Goal: Information Seeking & Learning: Learn about a topic

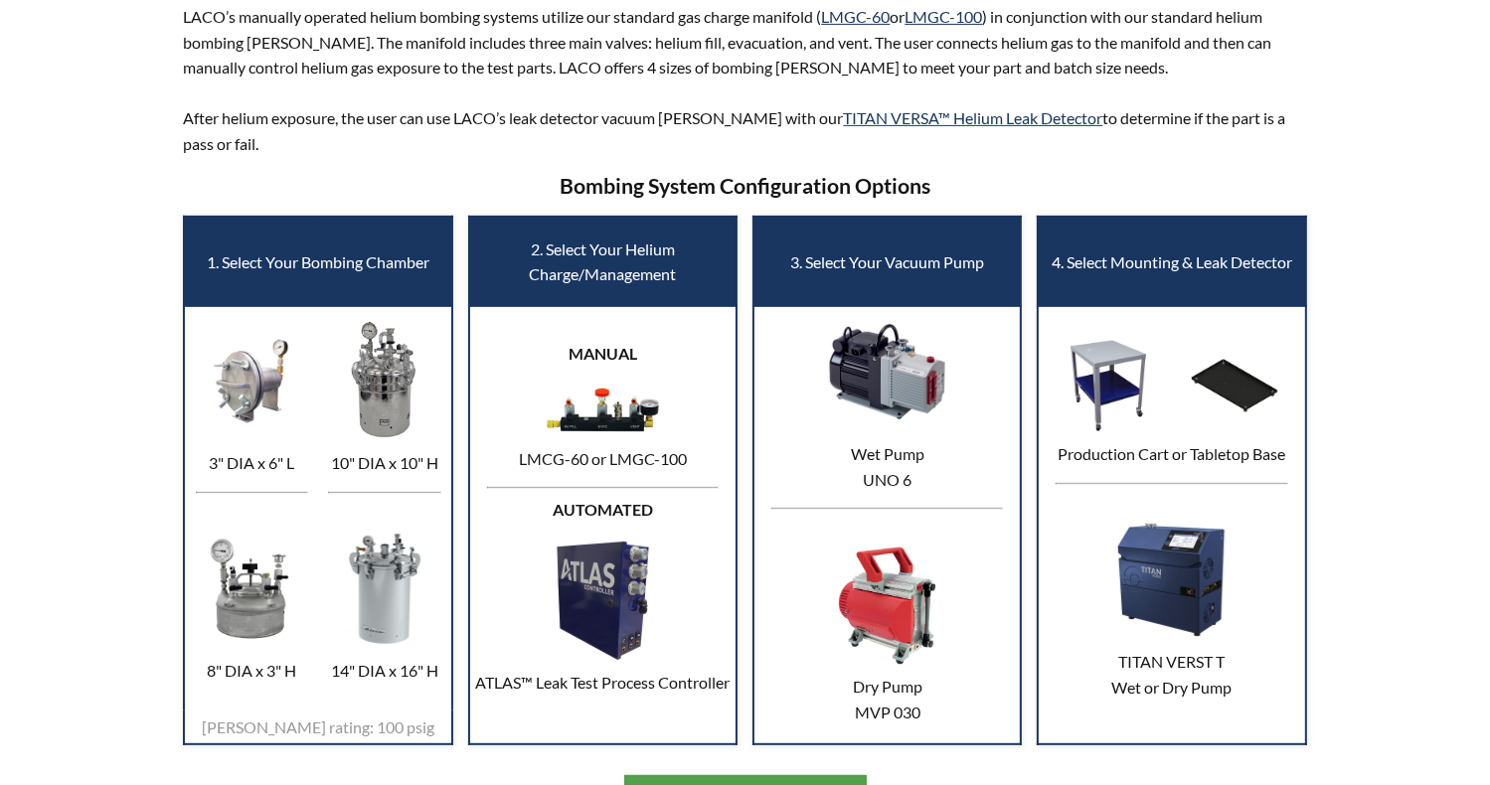
scroll to position [708, 0]
click at [958, 123] on link "TITAN VERSA™ Helium Leak Detector" at bounding box center [972, 117] width 259 height 19
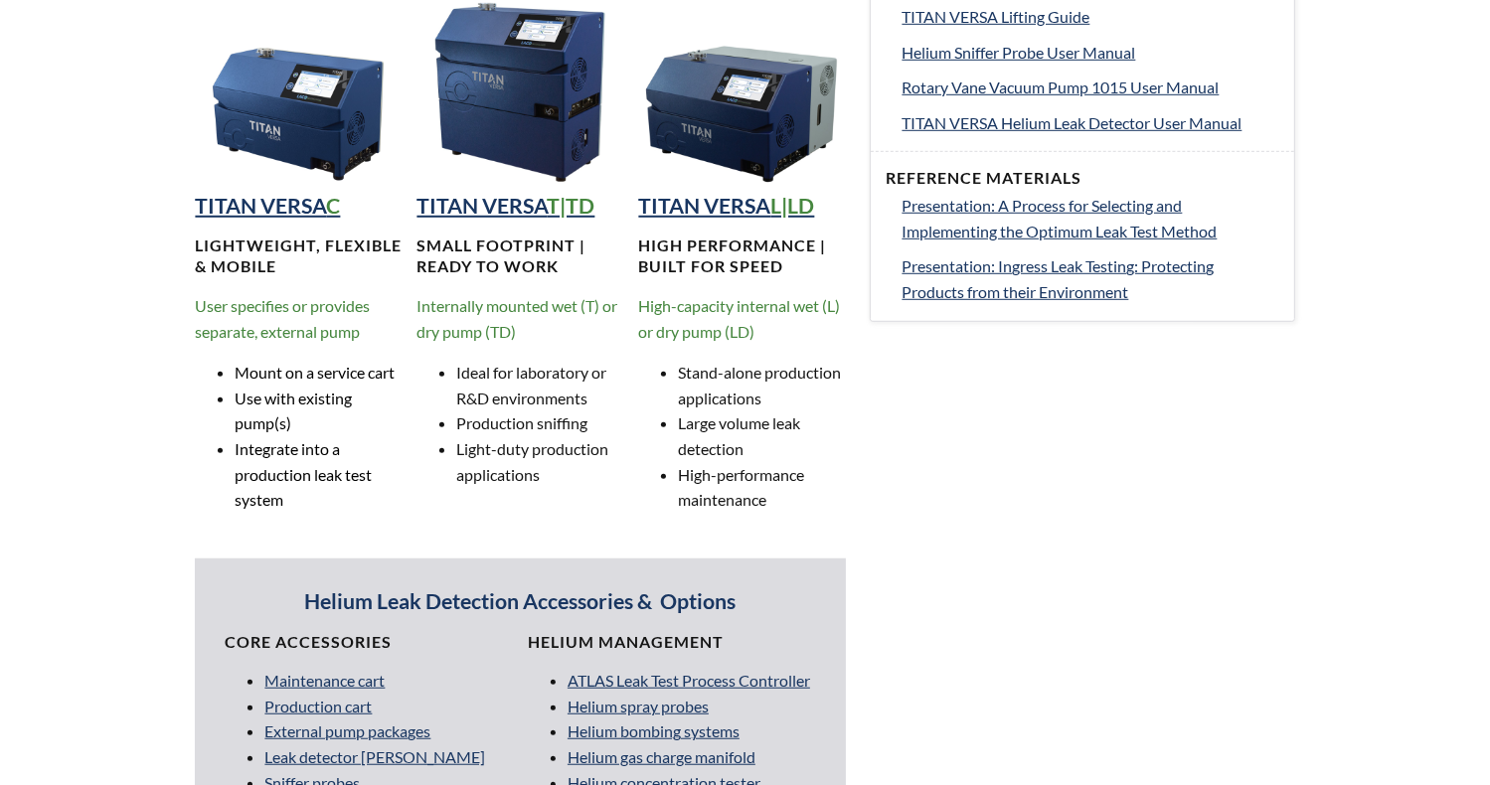
scroll to position [1303, 0]
click at [302, 205] on strong "TITAN VERSA" at bounding box center [260, 205] width 131 height 26
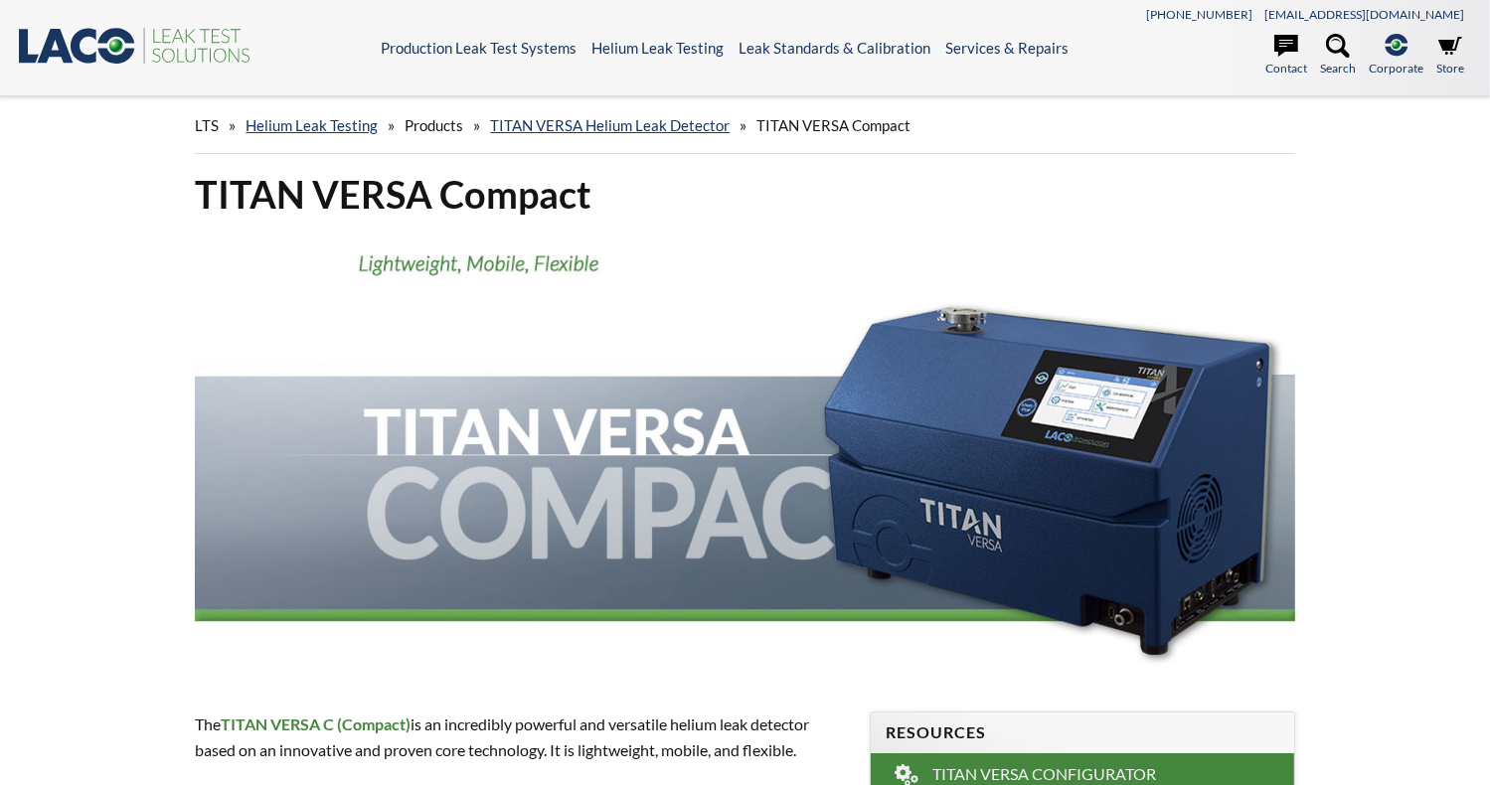
select select "Language Translate Widget"
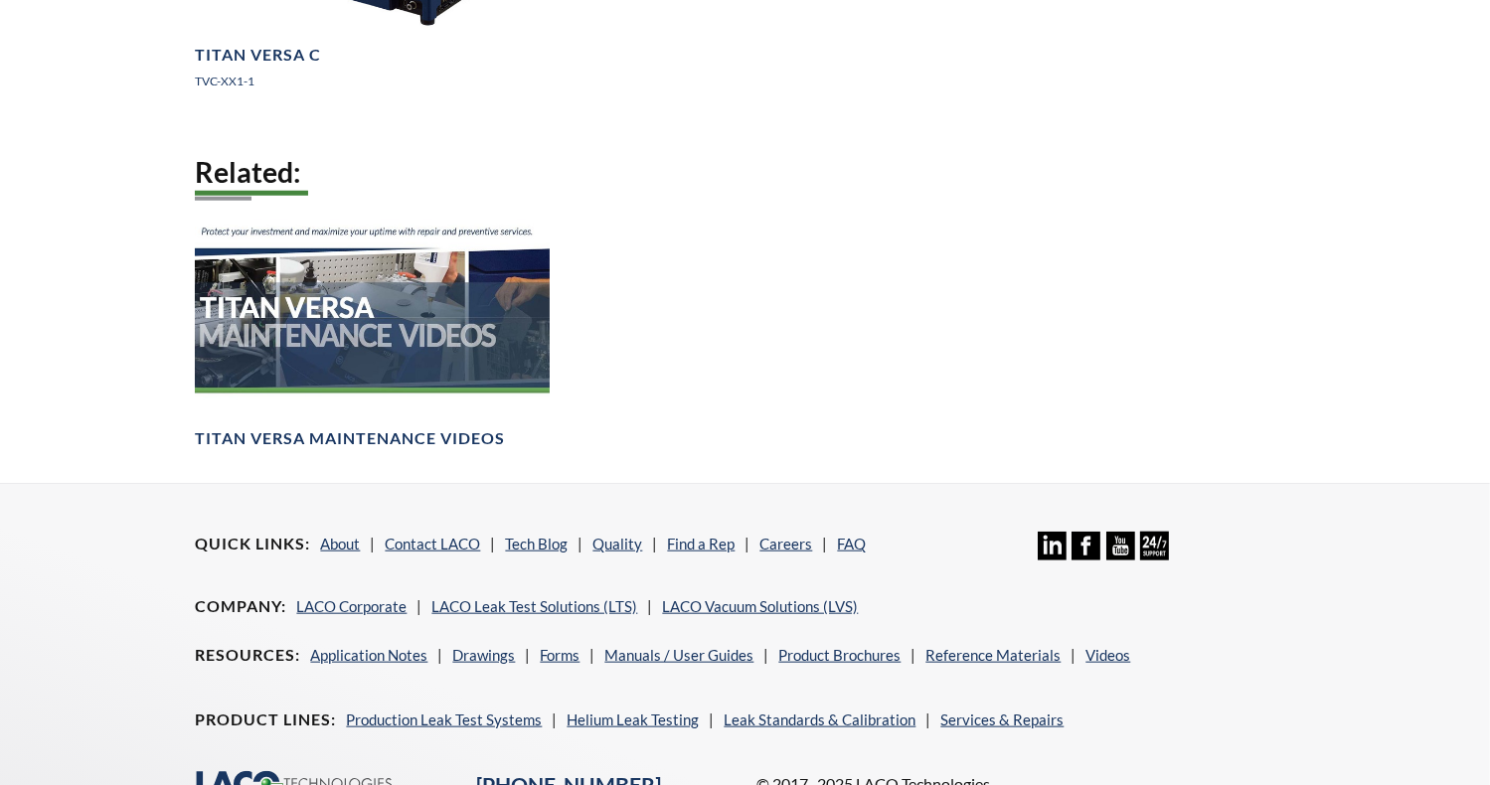
scroll to position [1976, 0]
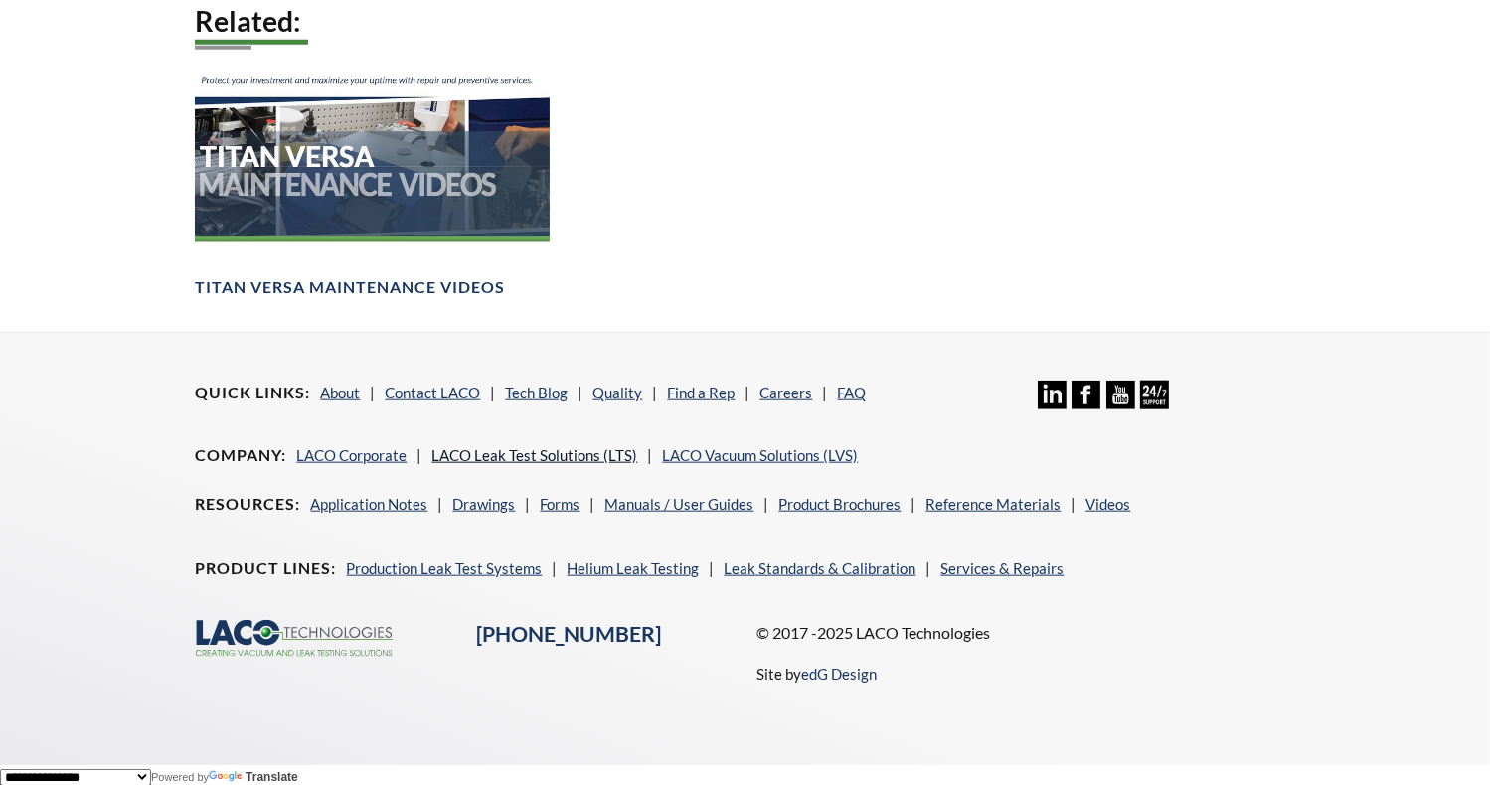
click at [596, 452] on link "LACO Leak Test Solutions (LTS)" at bounding box center [534, 455] width 206 height 18
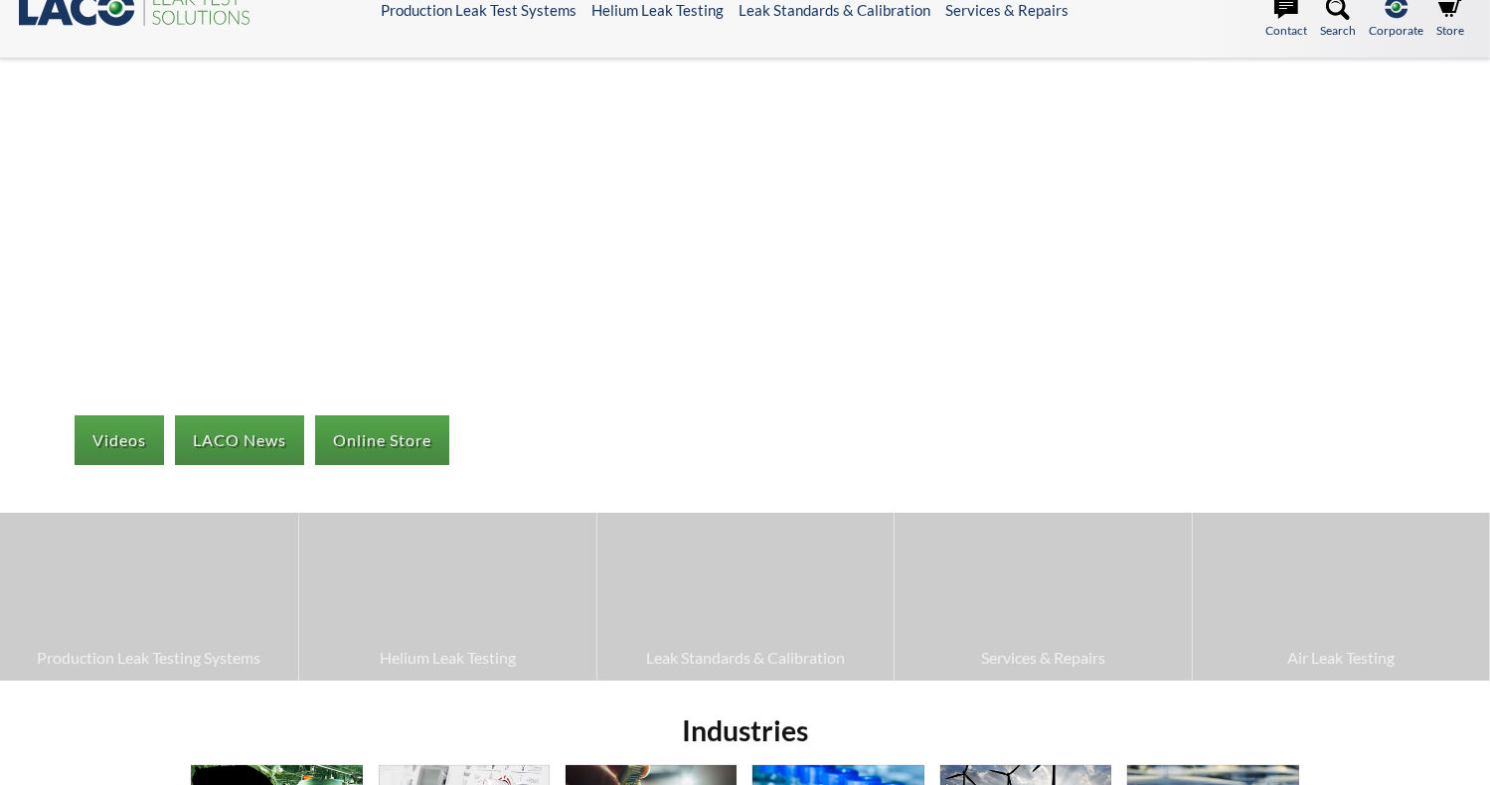
scroll to position [40, 0]
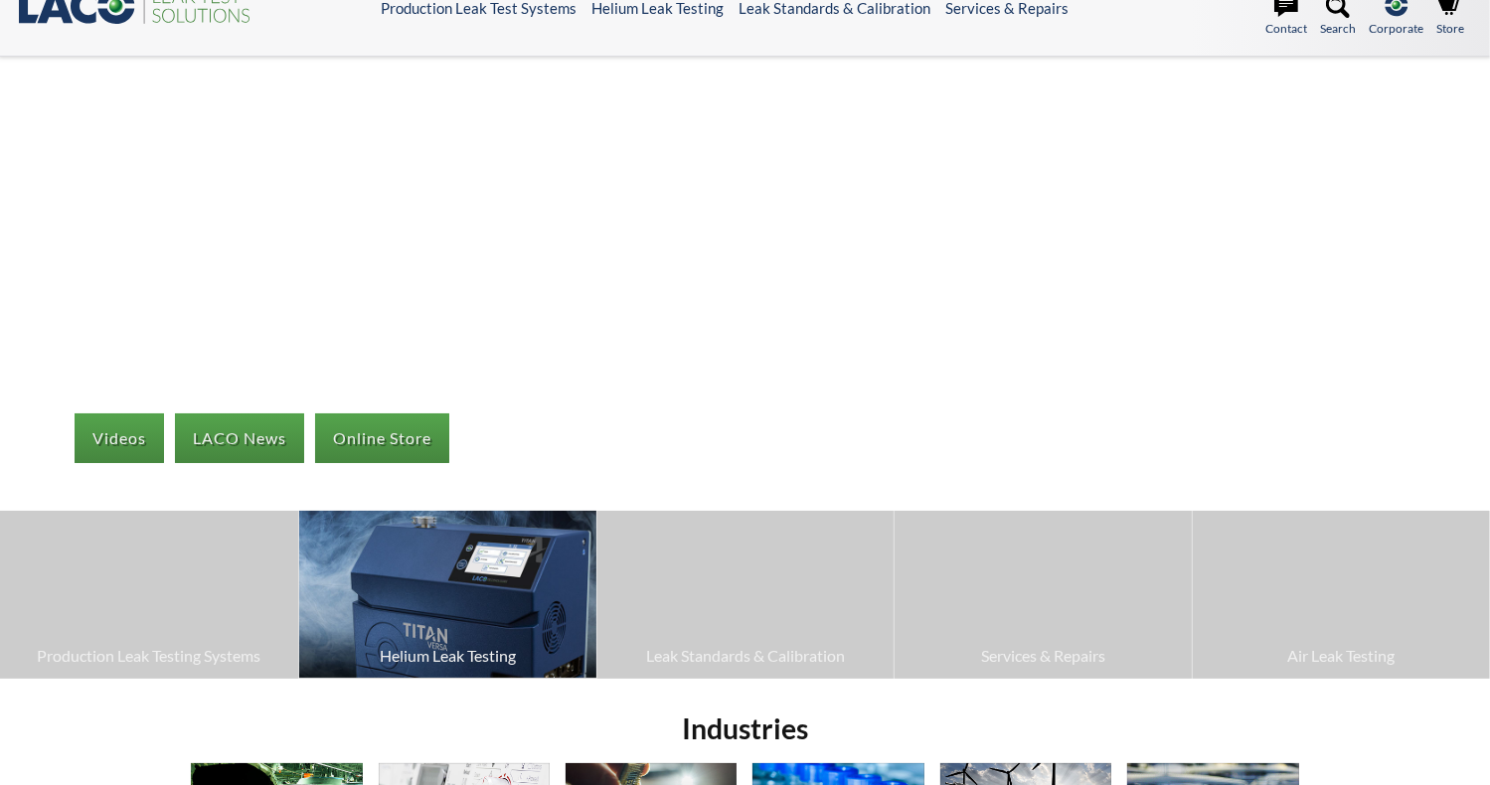
click at [497, 621] on img at bounding box center [447, 594] width 297 height 167
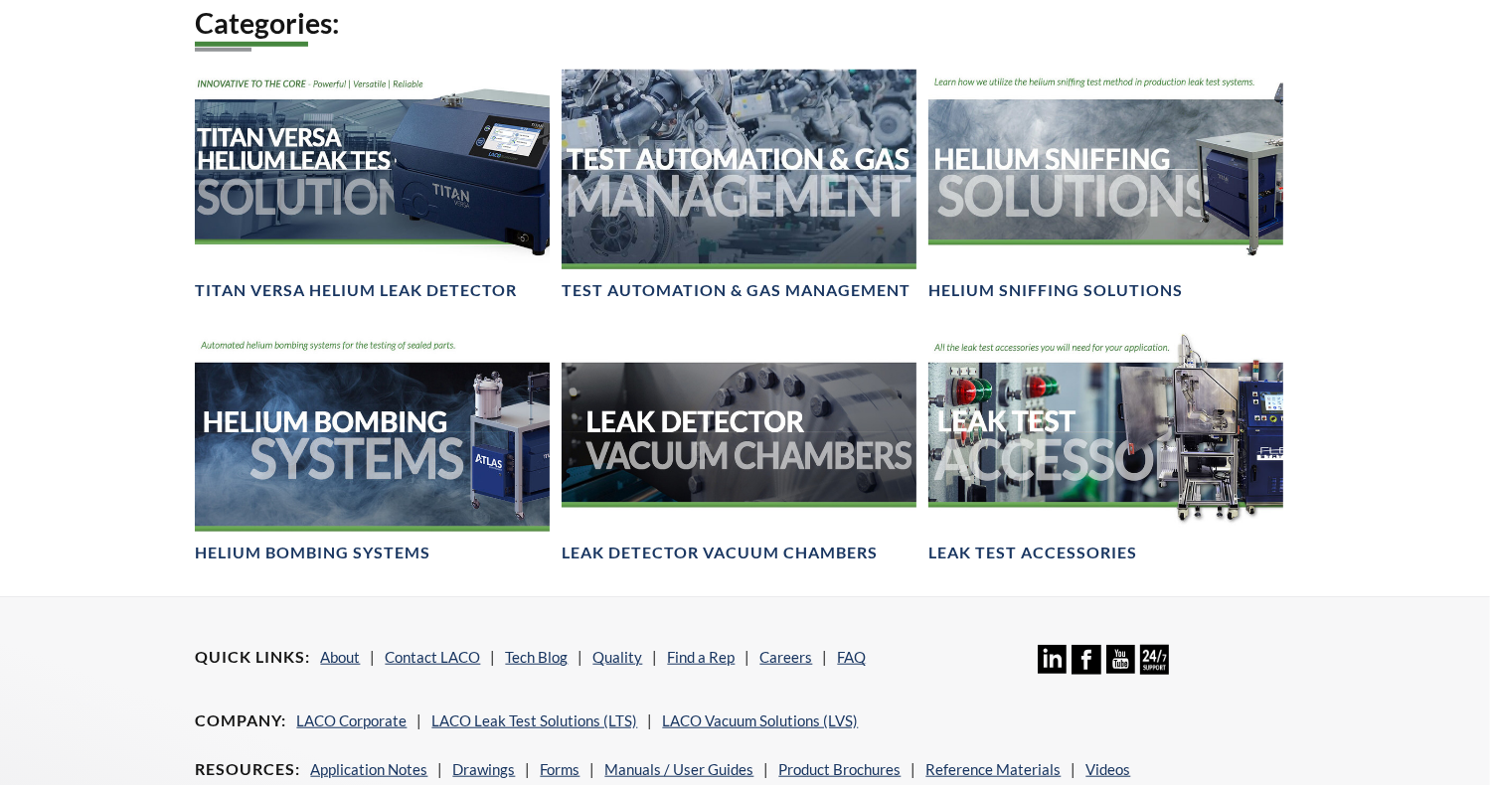
scroll to position [1398, 0]
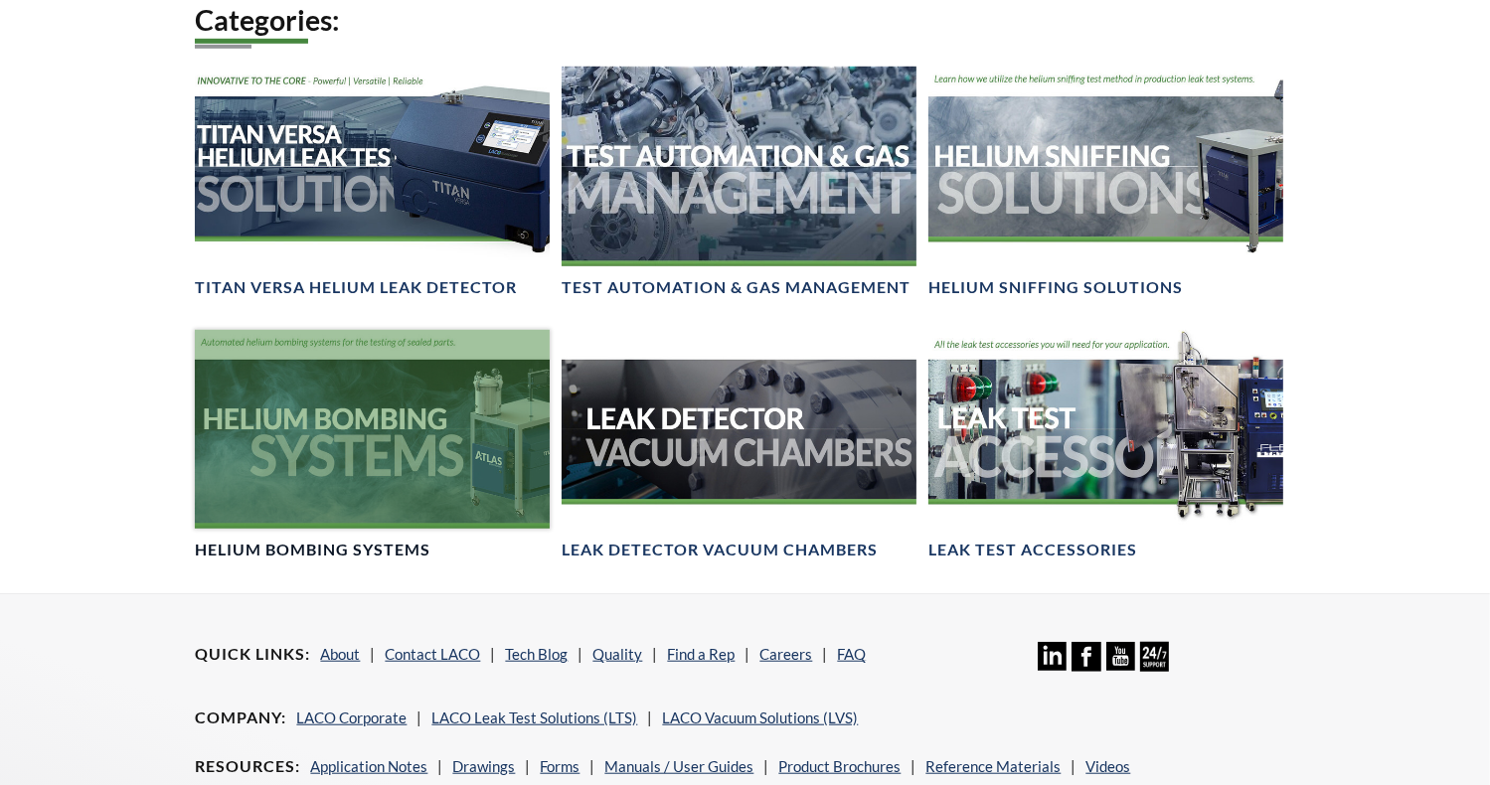
click at [322, 507] on div at bounding box center [372, 429] width 355 height 199
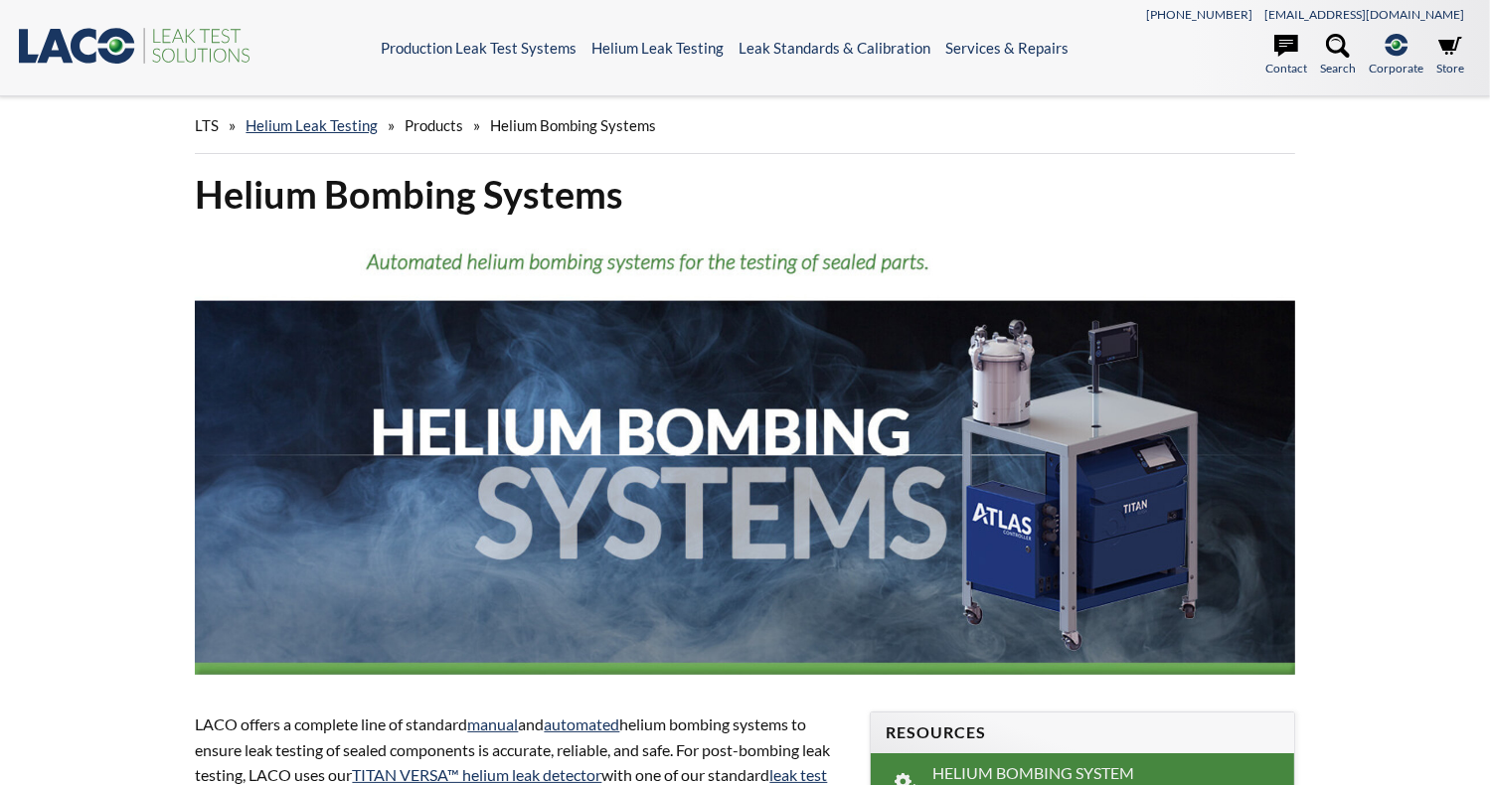
select select "Language Translate Widget"
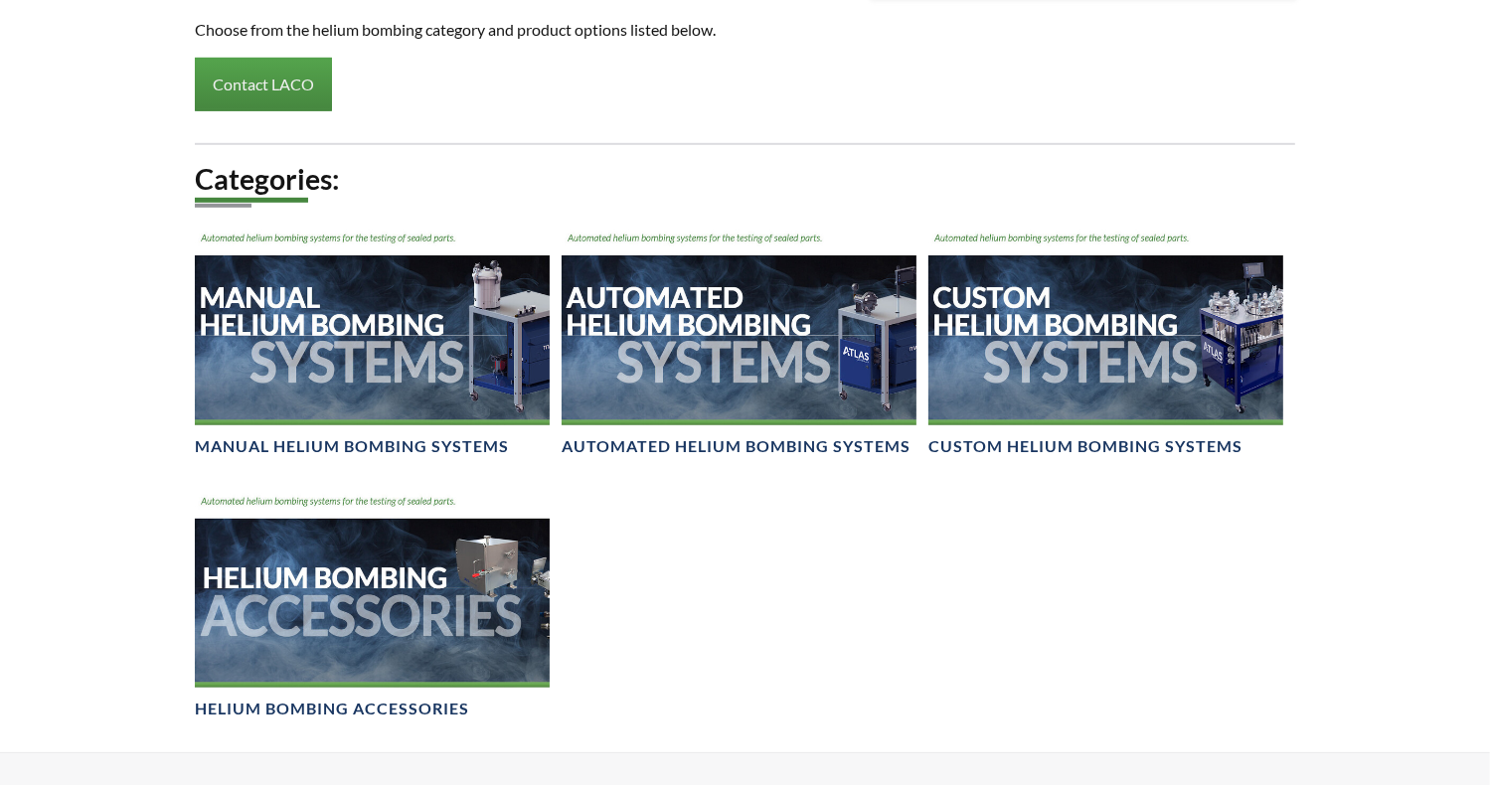
scroll to position [1210, 0]
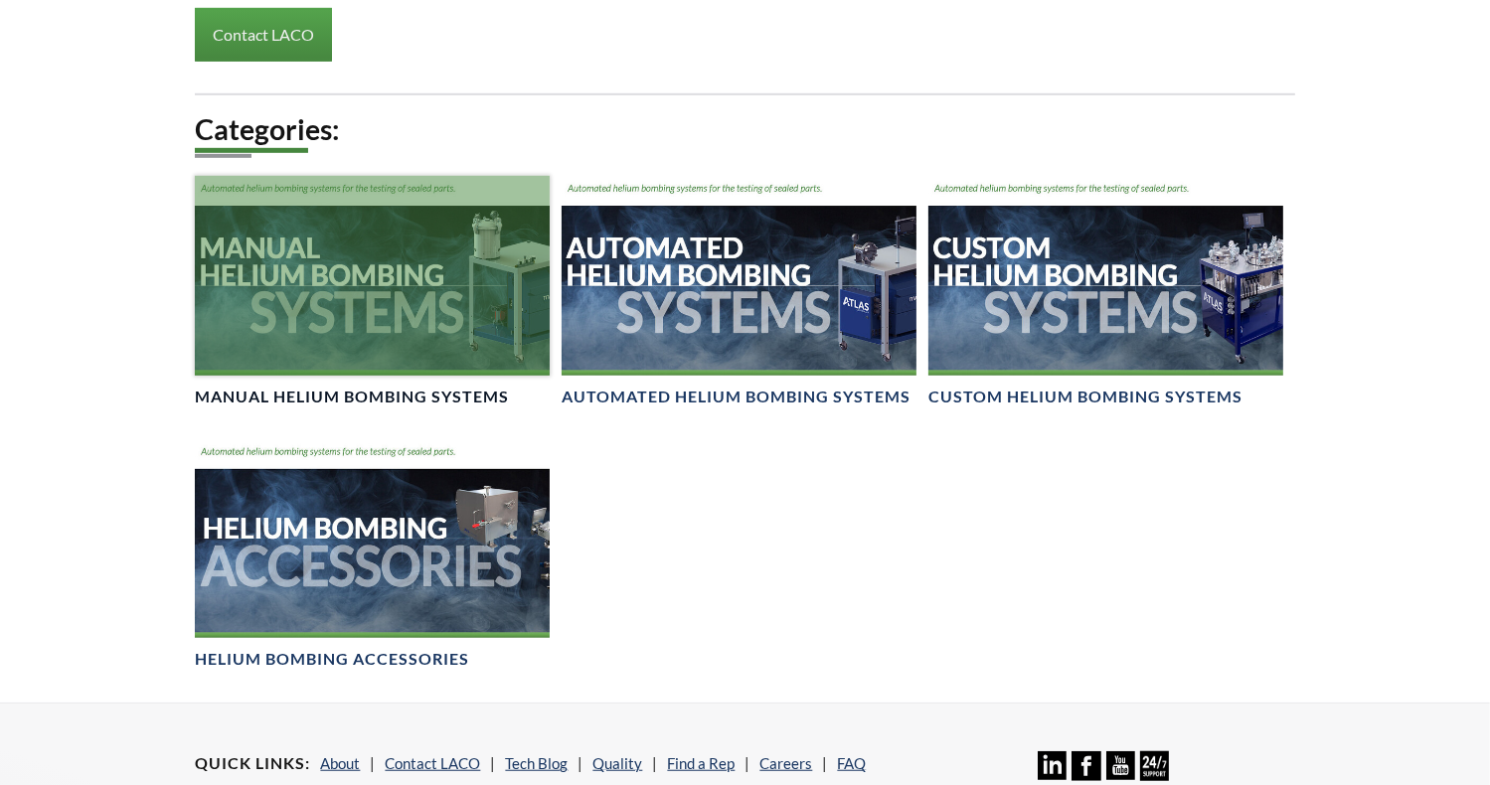
click at [326, 395] on h4 "Manual Helium Bombing Systems" at bounding box center [352, 397] width 314 height 21
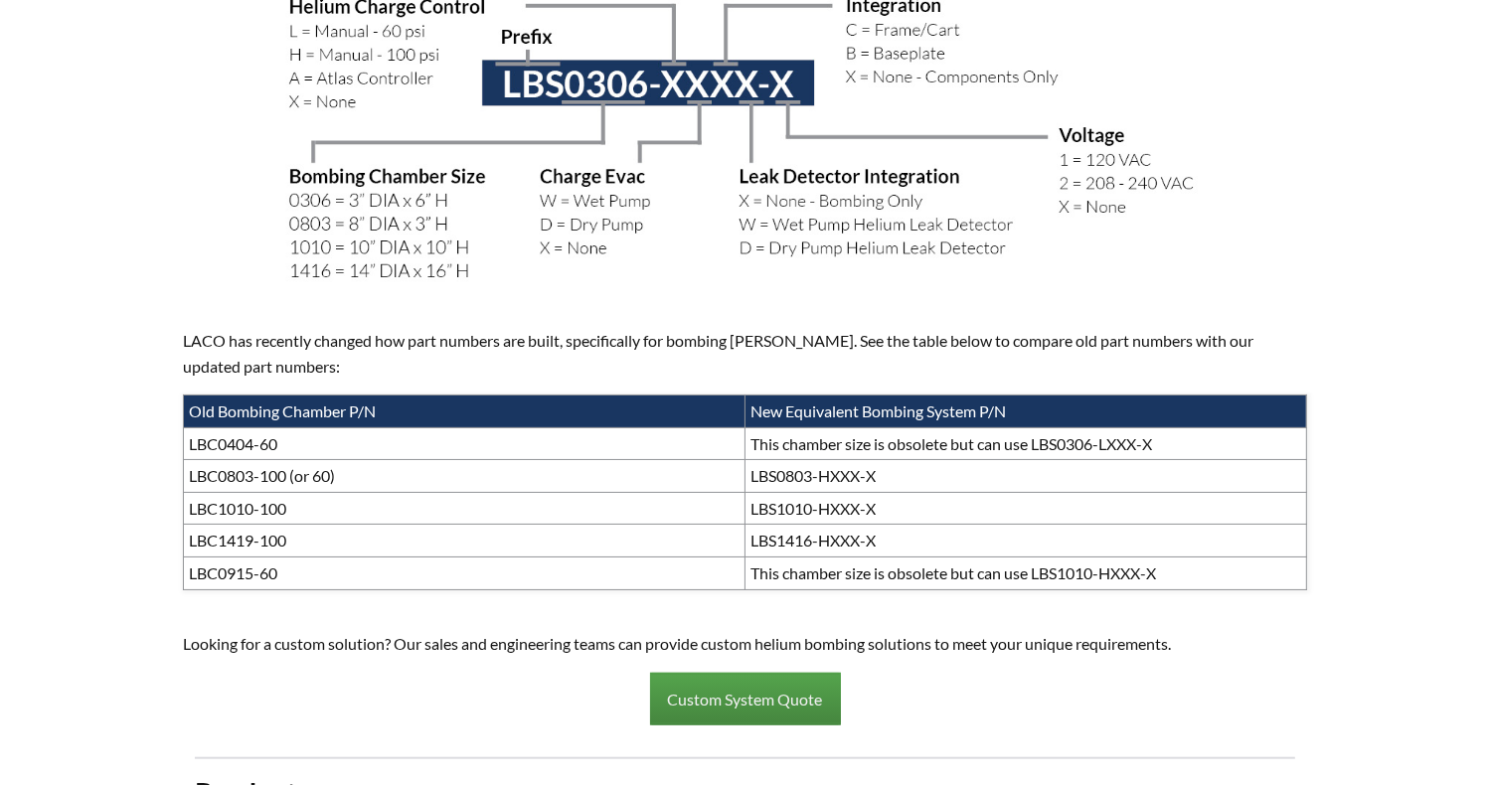
scroll to position [1642, 0]
